Goal: Information Seeking & Learning: Find specific fact

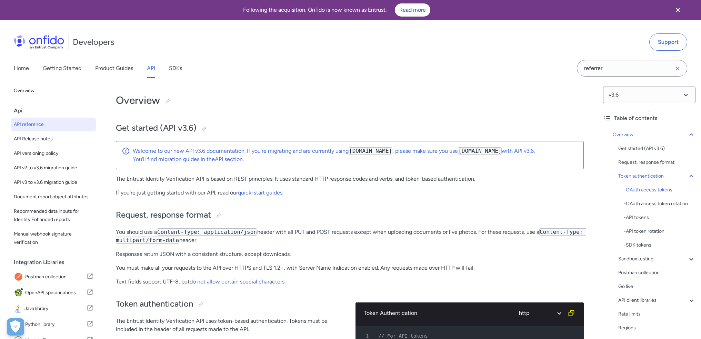
select select "http"
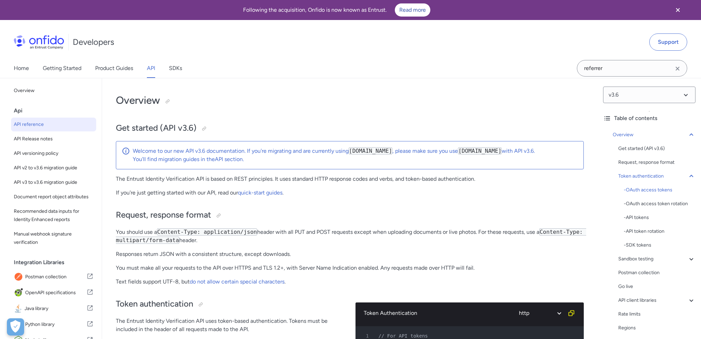
select select "http"
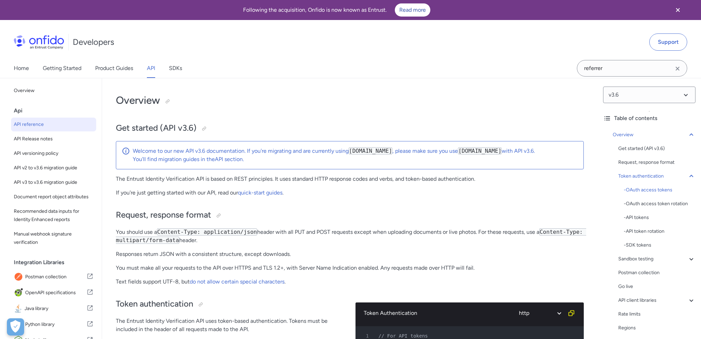
select select "http"
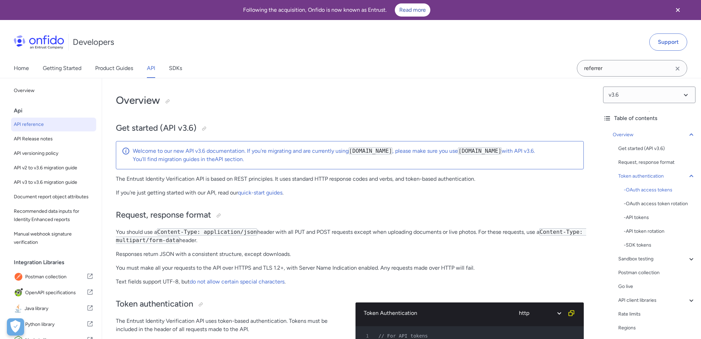
select select "http"
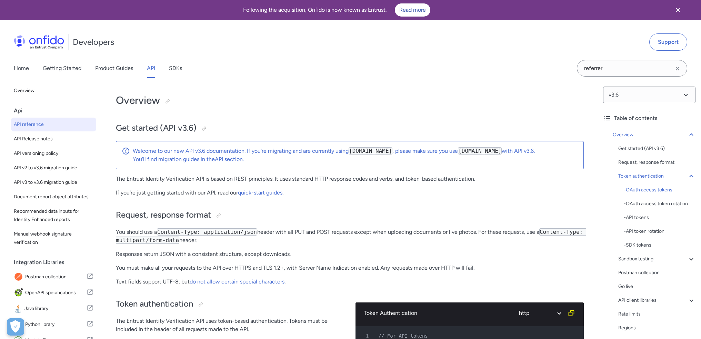
select select "http"
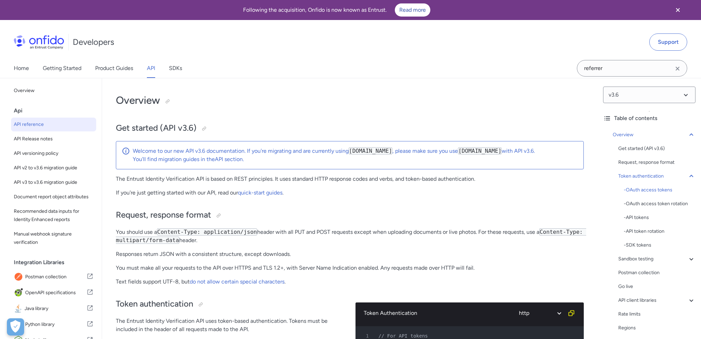
select select "http"
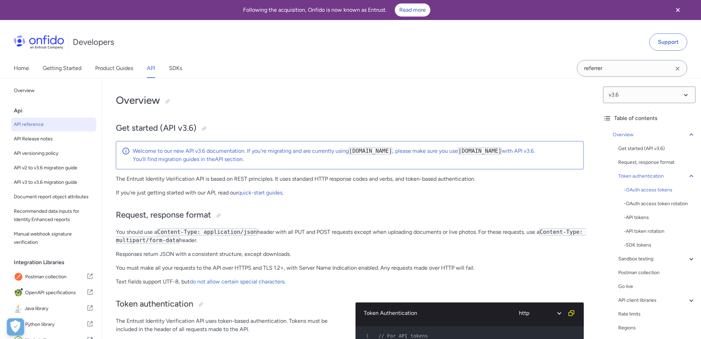
select select "http"
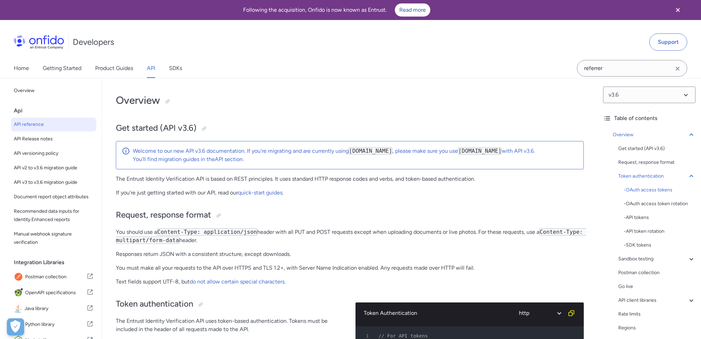
select select "http"
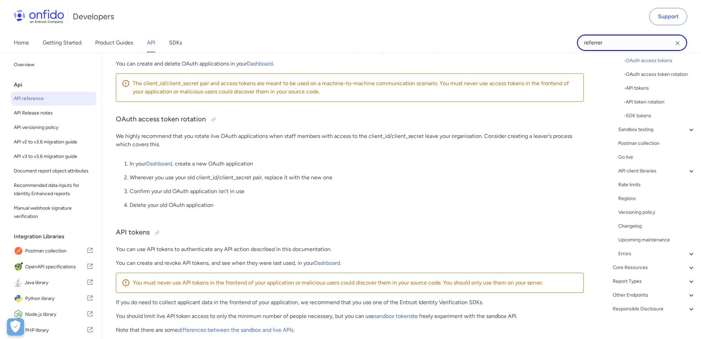
click at [615, 45] on input "referrer" at bounding box center [632, 42] width 110 height 17
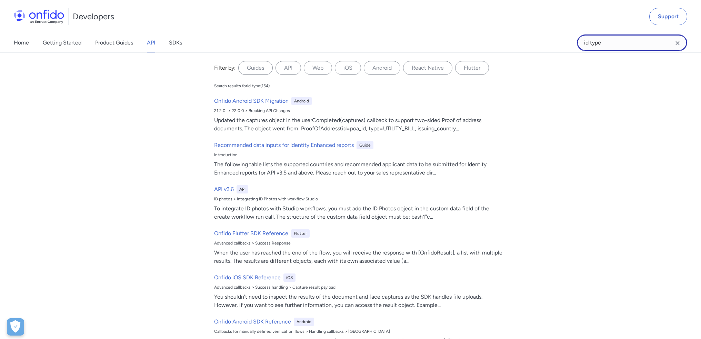
type input "id type"
click at [676, 42] on icon "Clear search field button" at bounding box center [677, 43] width 8 height 8
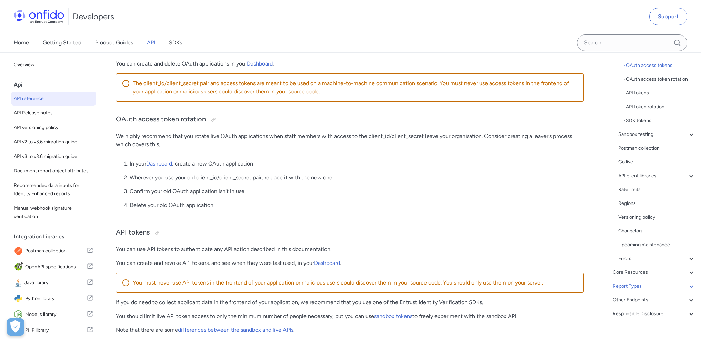
scroll to position [111, 0]
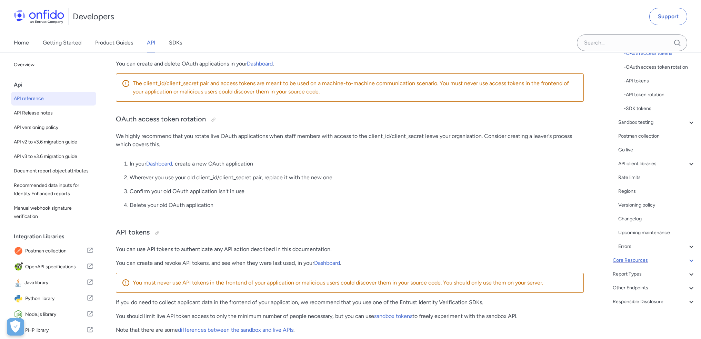
click at [687, 258] on icon at bounding box center [691, 260] width 8 height 8
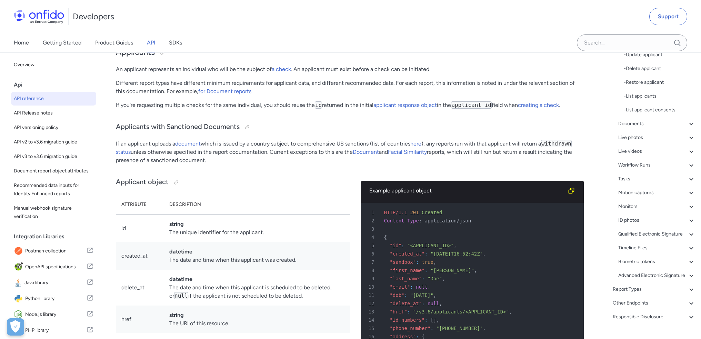
scroll to position [246, 0]
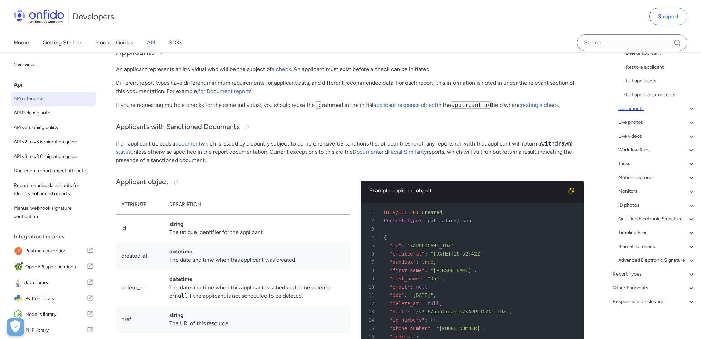
click at [630, 104] on div "Documents" at bounding box center [656, 108] width 77 height 8
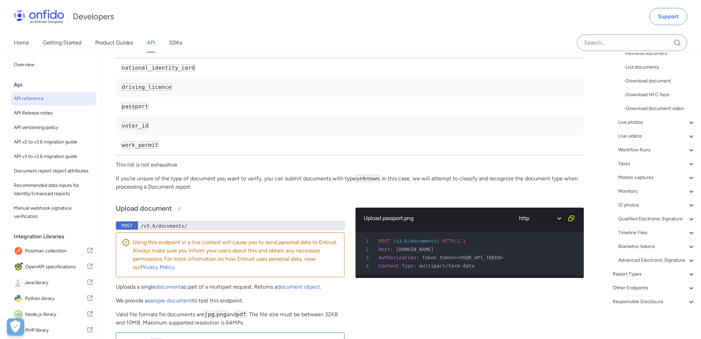
scroll to position [10970, 0]
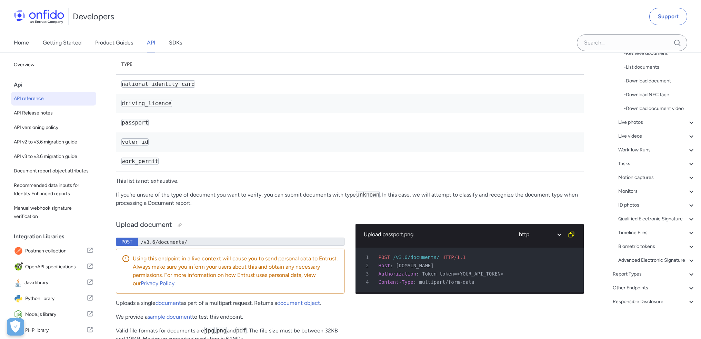
click at [149, 88] on code "national_identity_card" at bounding box center [158, 83] width 74 height 7
click at [159, 94] on td "national_identity_card" at bounding box center [350, 84] width 468 height 20
click at [162, 88] on code "national_identity_card" at bounding box center [158, 83] width 74 height 7
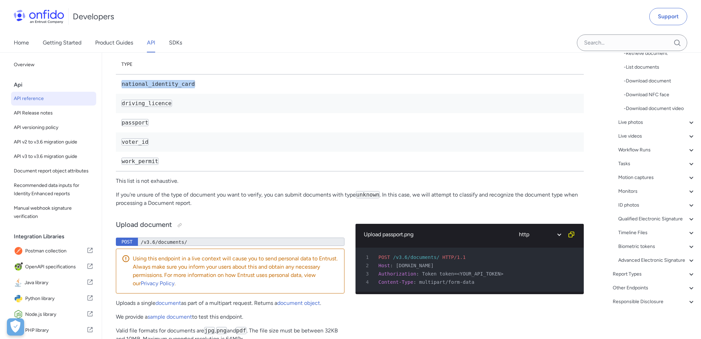
copy code "national_identity_card"
click at [144, 107] on code "driving_licence" at bounding box center [146, 103] width 51 height 7
copy code "driving_licence"
click at [135, 126] on code "passport" at bounding box center [134, 122] width 27 height 7
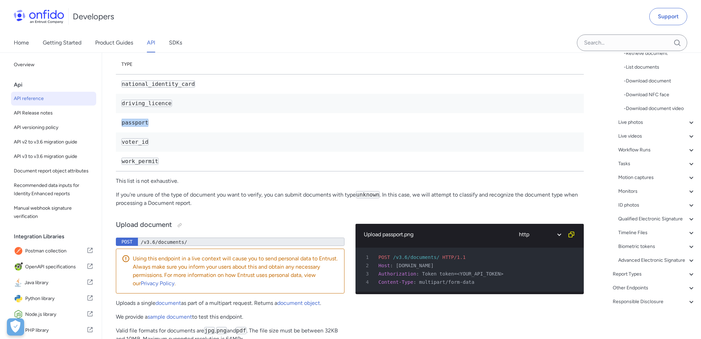
click at [135, 126] on code "passport" at bounding box center [134, 122] width 27 height 7
copy code "passport"
click at [134, 145] on code "voter_id" at bounding box center [134, 141] width 27 height 7
copy code "voter_id"
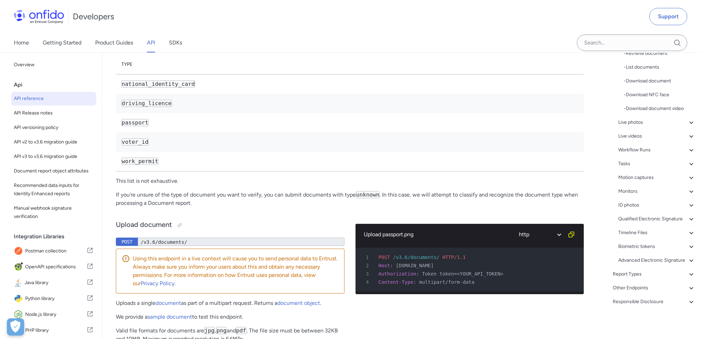
click at [134, 165] on code "work_permit" at bounding box center [139, 160] width 37 height 7
copy code "work_permit"
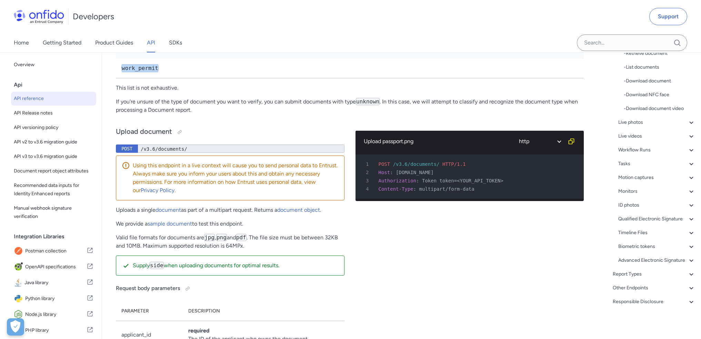
scroll to position [11108, 0]
